Goal: Transaction & Acquisition: Book appointment/travel/reservation

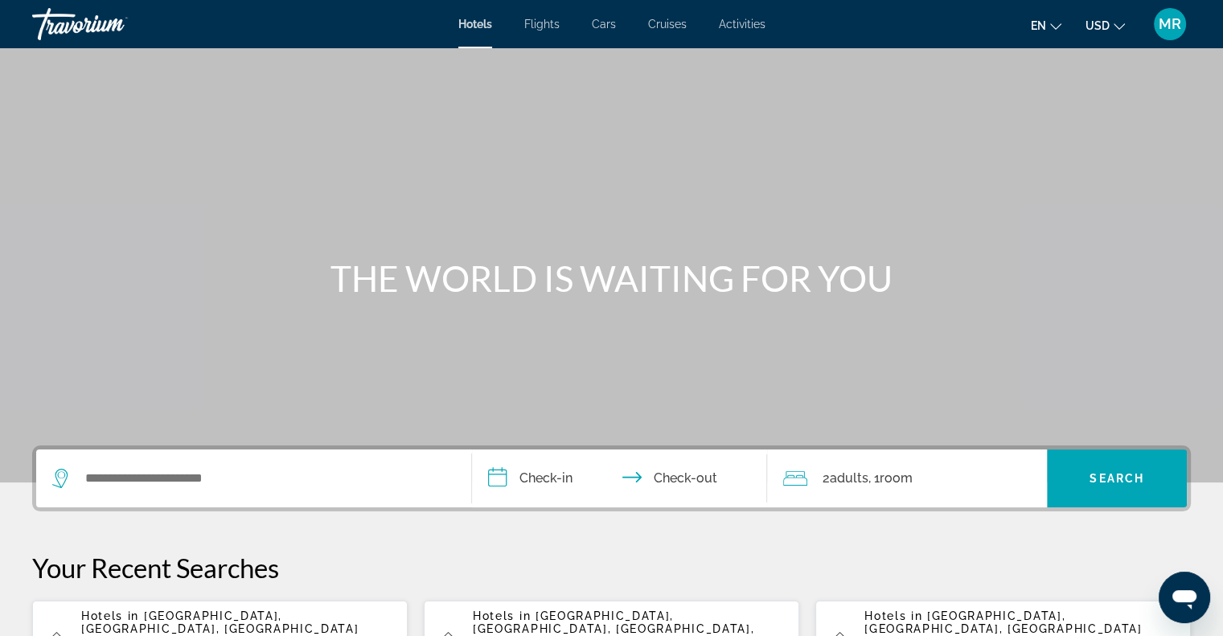
click at [540, 19] on span "Flights" at bounding box center [541, 24] width 35 height 13
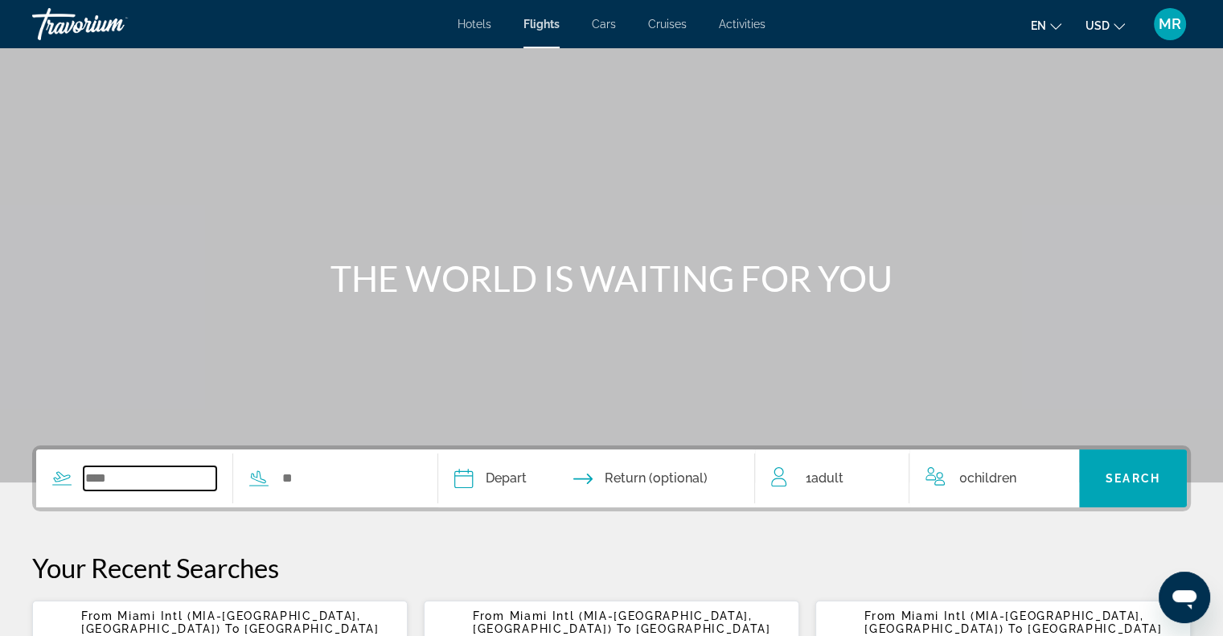
click at [105, 478] on input "Search widget" at bounding box center [150, 478] width 133 height 24
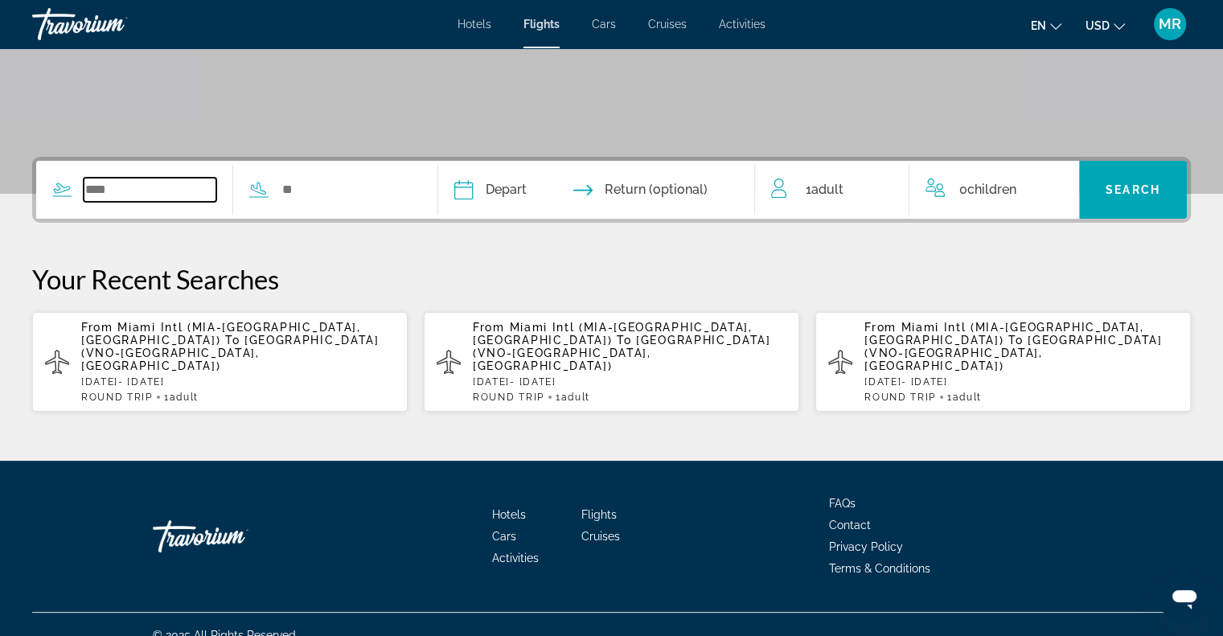
scroll to position [296, 0]
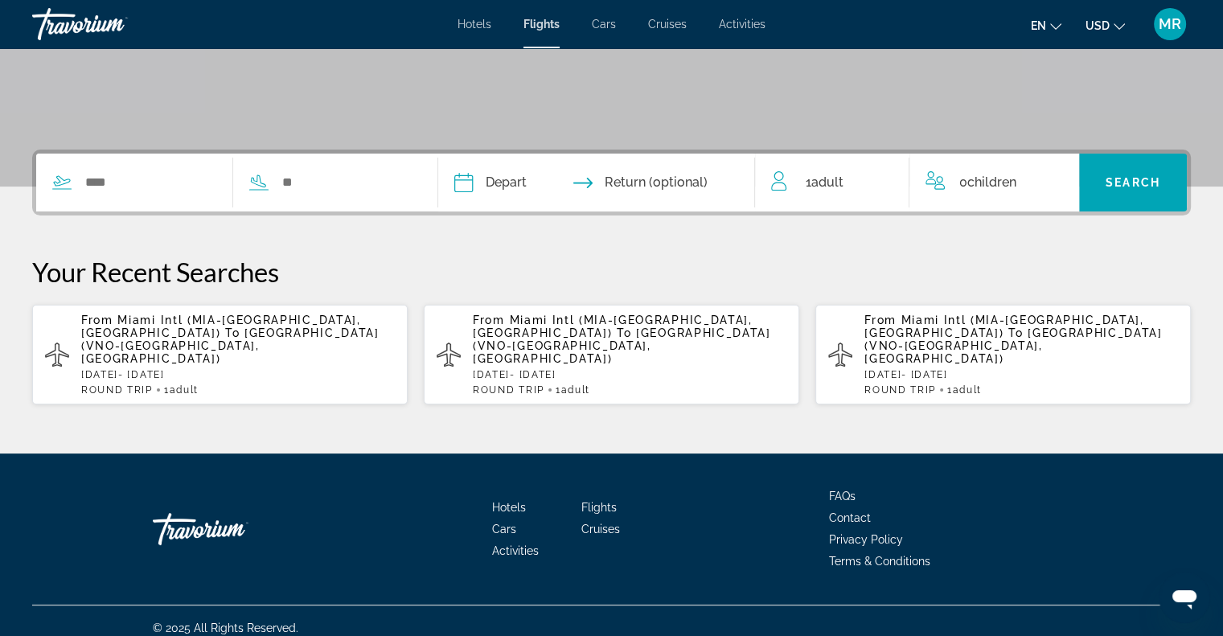
click at [120, 347] on span "[GEOGRAPHIC_DATA] (VNO-[GEOGRAPHIC_DATA], [GEOGRAPHIC_DATA])" at bounding box center [230, 345] width 298 height 39
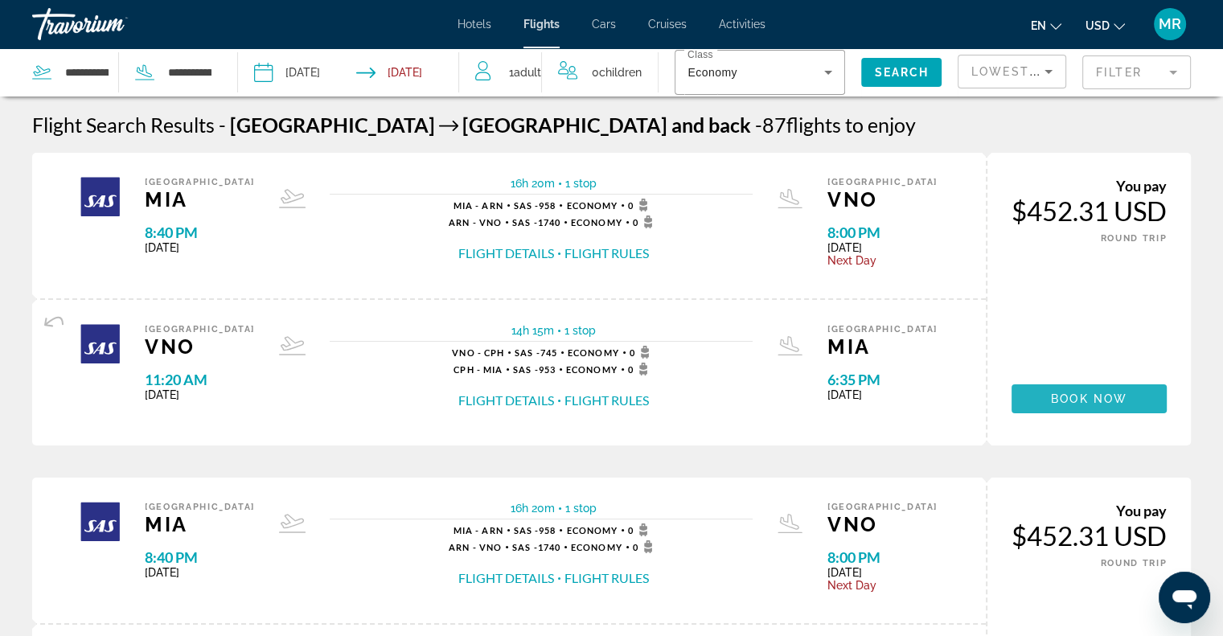
click at [1074, 394] on span "Book now" at bounding box center [1089, 398] width 76 height 13
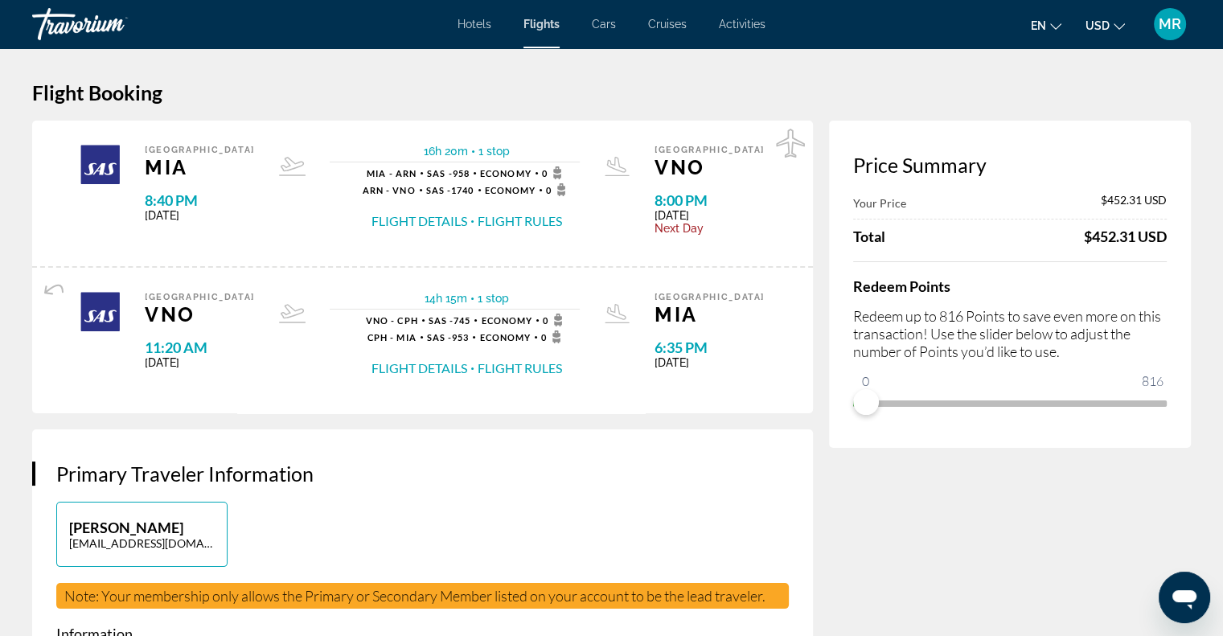
click at [527, 363] on button "Flight Rules" at bounding box center [520, 368] width 84 height 18
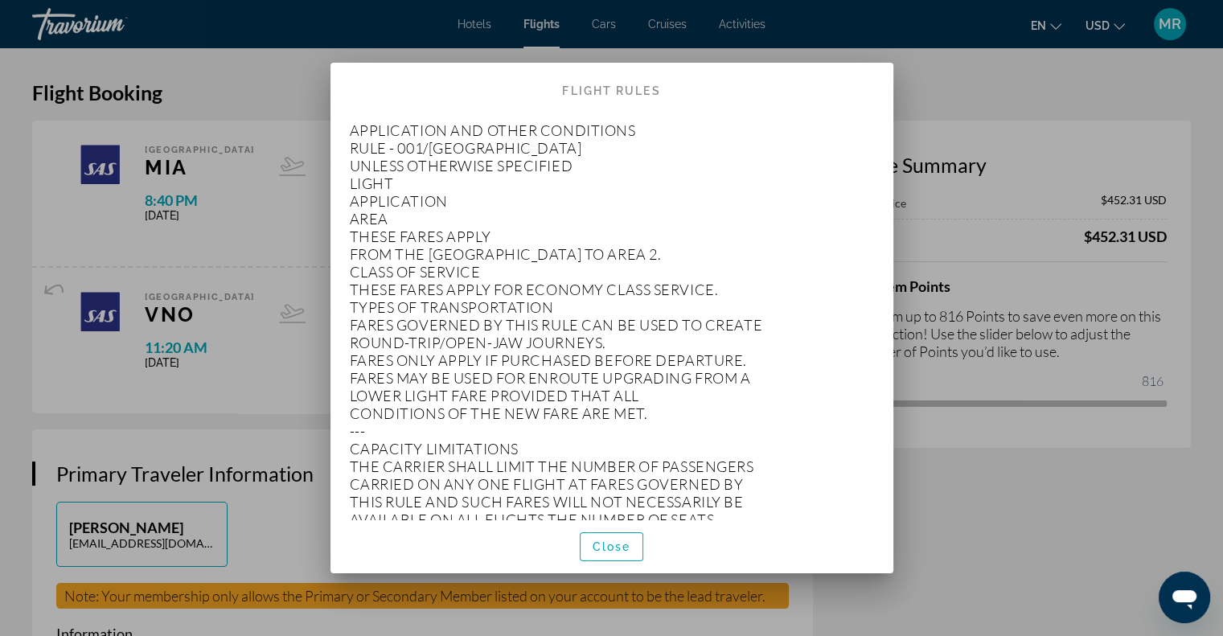
click at [949, 98] on div at bounding box center [611, 318] width 1223 height 636
